Goal: Task Accomplishment & Management: Manage account settings

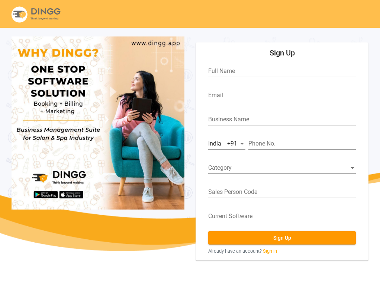
scroll to position [27, 0]
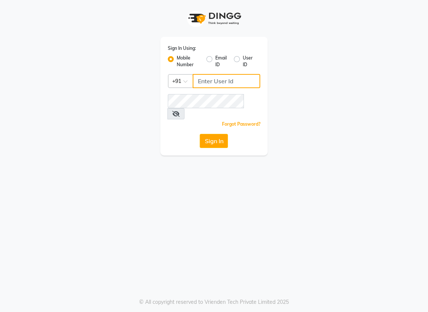
click at [207, 80] on input "Username" at bounding box center [227, 81] width 68 height 14
type input "6"
type input "6364444605"
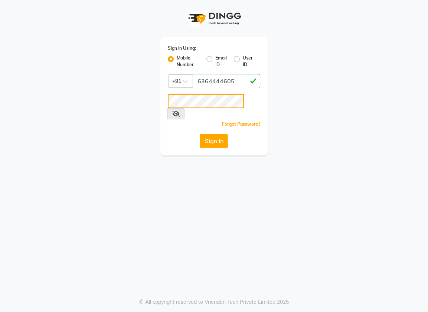
click at [200, 134] on button "Sign In" at bounding box center [214, 141] width 28 height 14
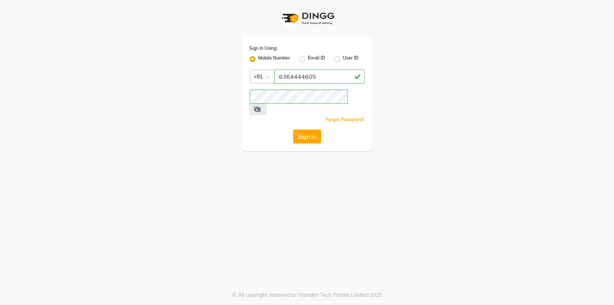
click at [262, 106] on icon at bounding box center [257, 109] width 7 height 6
click at [311, 129] on button "Sign In" at bounding box center [307, 136] width 28 height 14
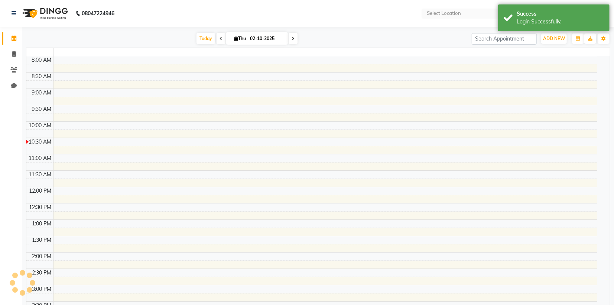
select select "en"
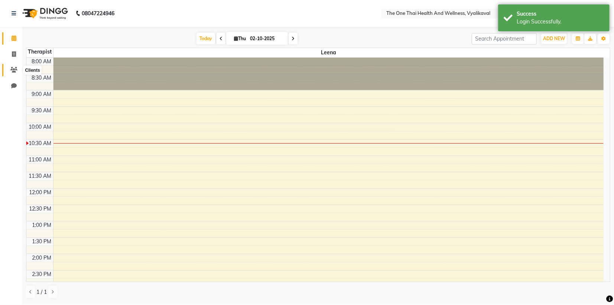
click at [11, 67] on span at bounding box center [13, 70] width 13 height 9
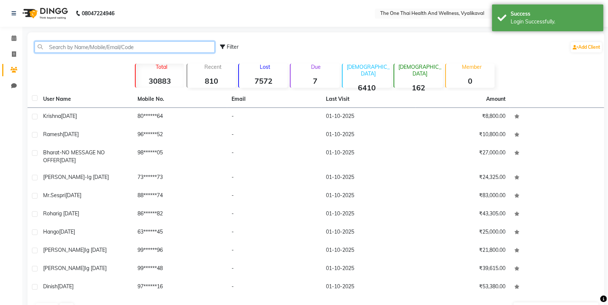
click at [54, 48] on input "text" at bounding box center [125, 47] width 180 height 12
